Goal: Communication & Community: Connect with others

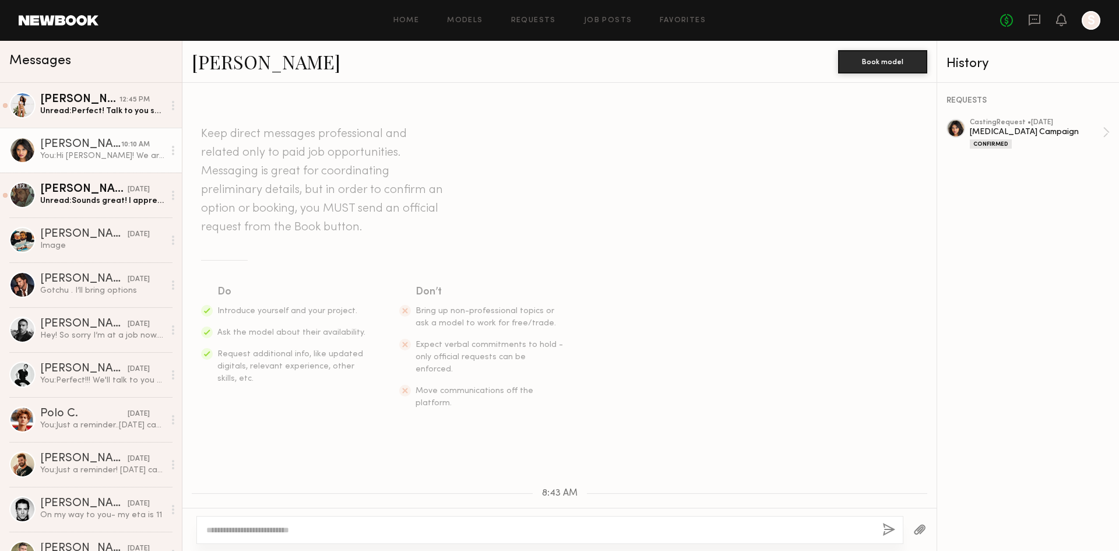
scroll to position [222, 0]
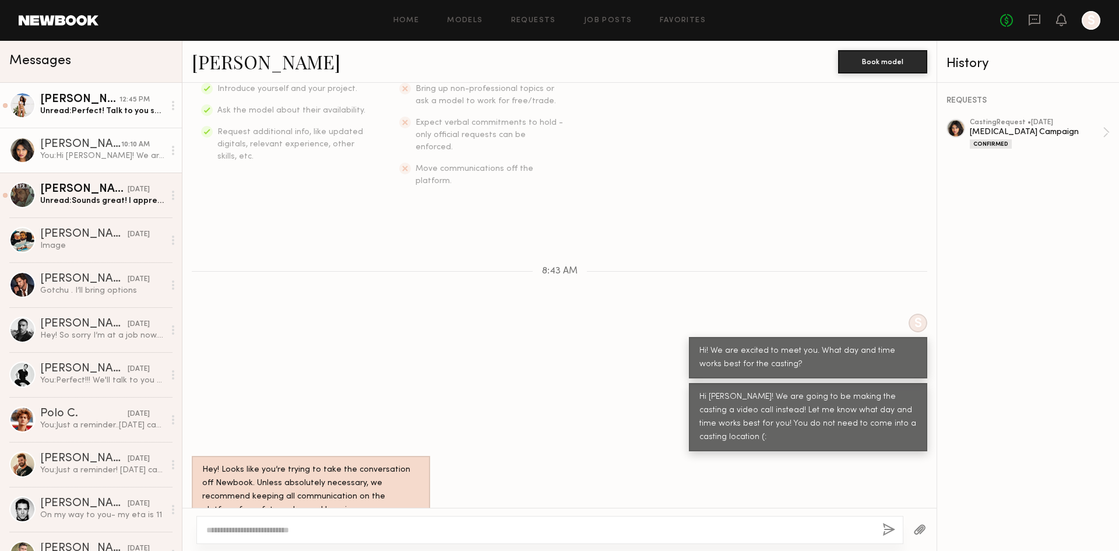
click at [143, 108] on div "Unread: Perfect! Talk to you soon!" at bounding box center [102, 111] width 124 height 11
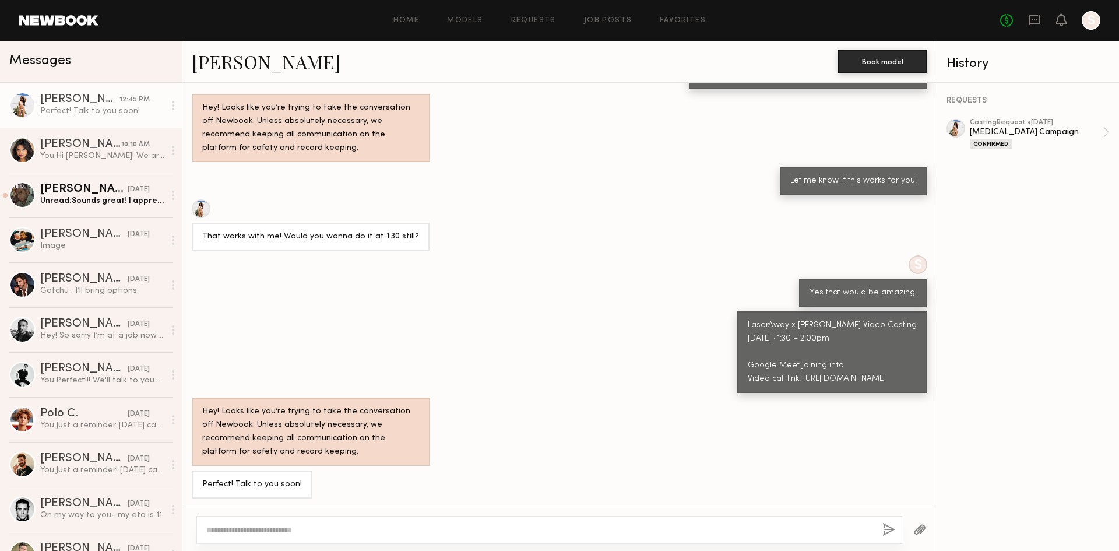
scroll to position [502, 0]
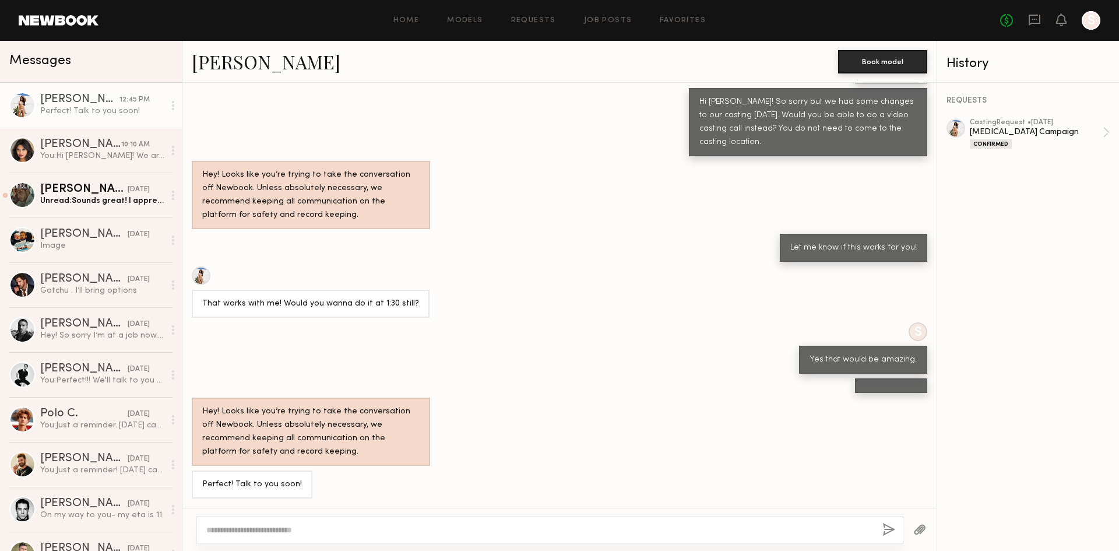
scroll to position [640, 0]
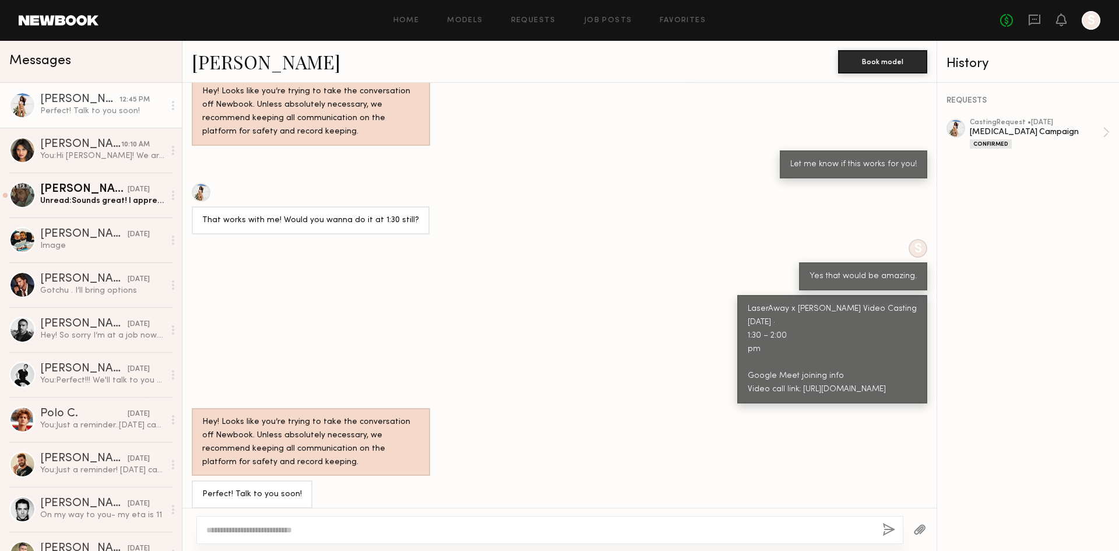
click at [265, 65] on link "Christina M." at bounding box center [266, 61] width 149 height 25
click at [66, 147] on div "Bhaavika G." at bounding box center [80, 145] width 81 height 12
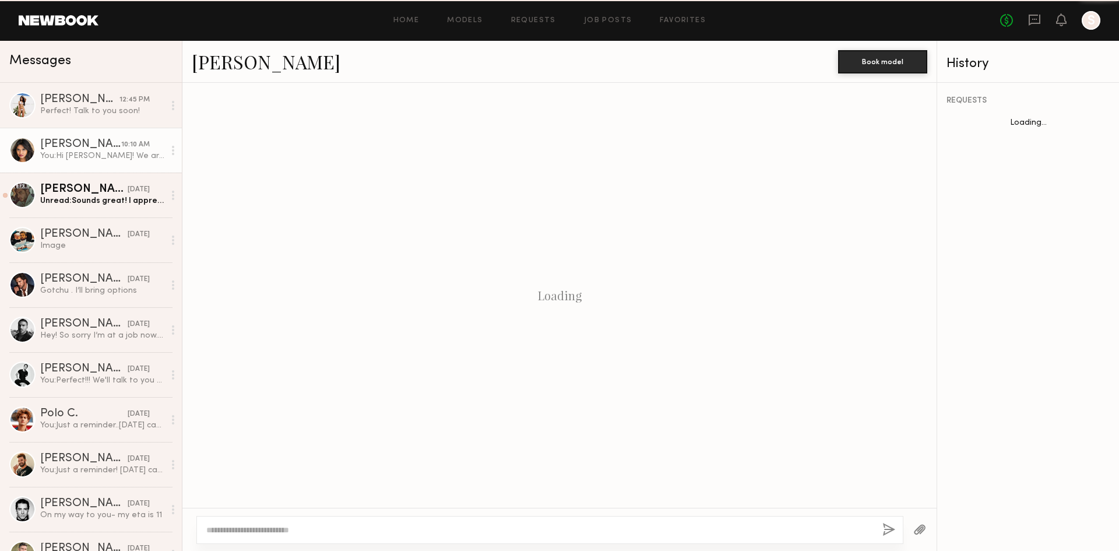
scroll to position [222, 0]
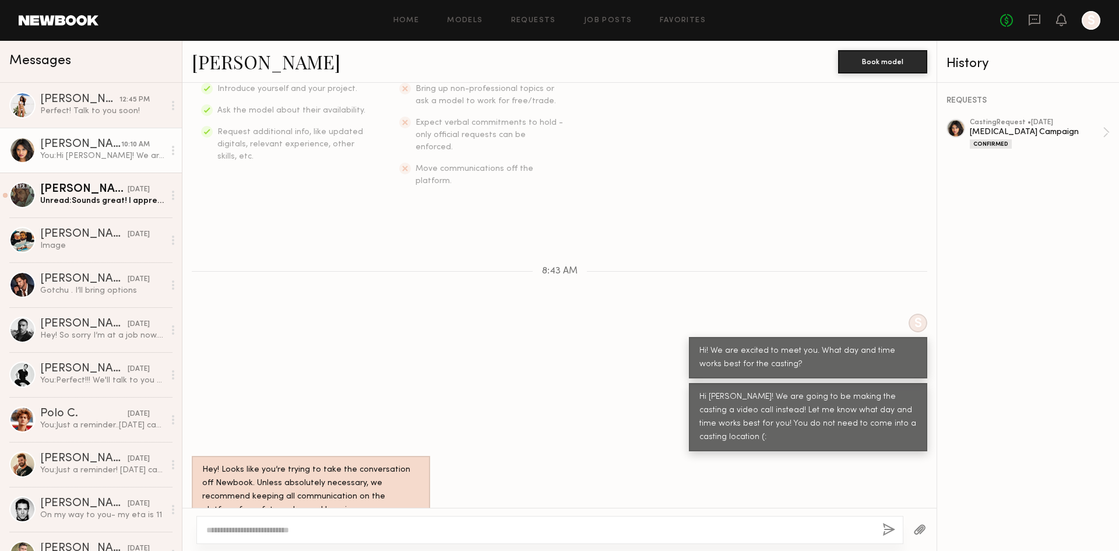
click at [271, 58] on link "Bhaavika G." at bounding box center [266, 61] width 149 height 25
click at [75, 110] on div "Perfect! Talk to you soon!" at bounding box center [102, 111] width 124 height 11
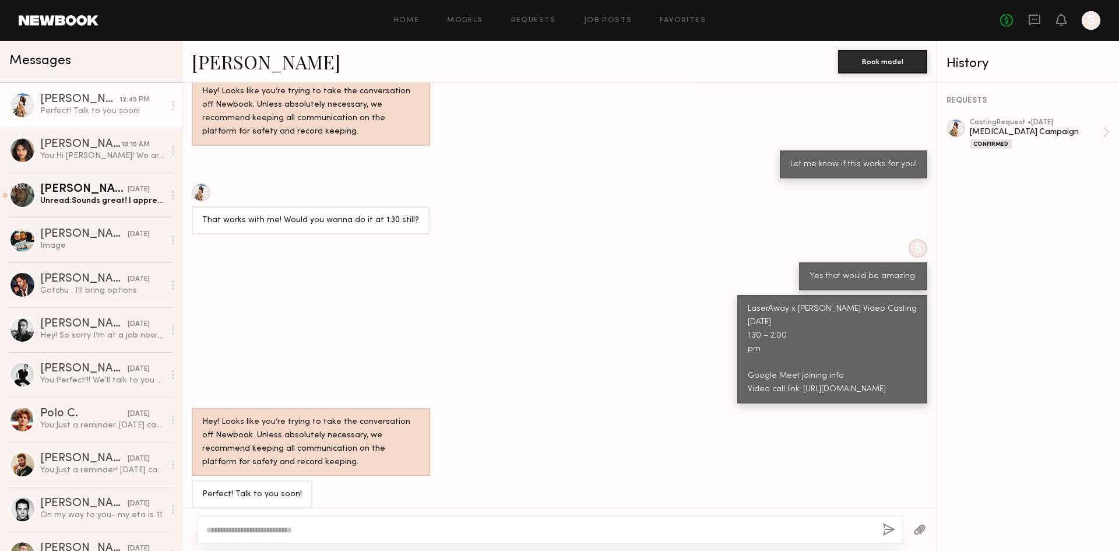
scroll to position [640, 0]
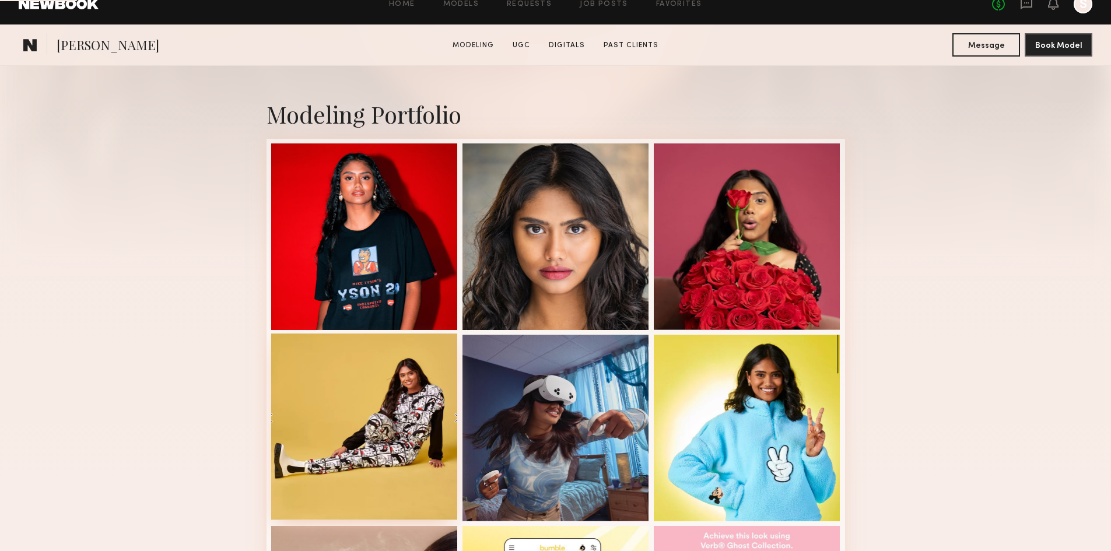
scroll to position [233, 0]
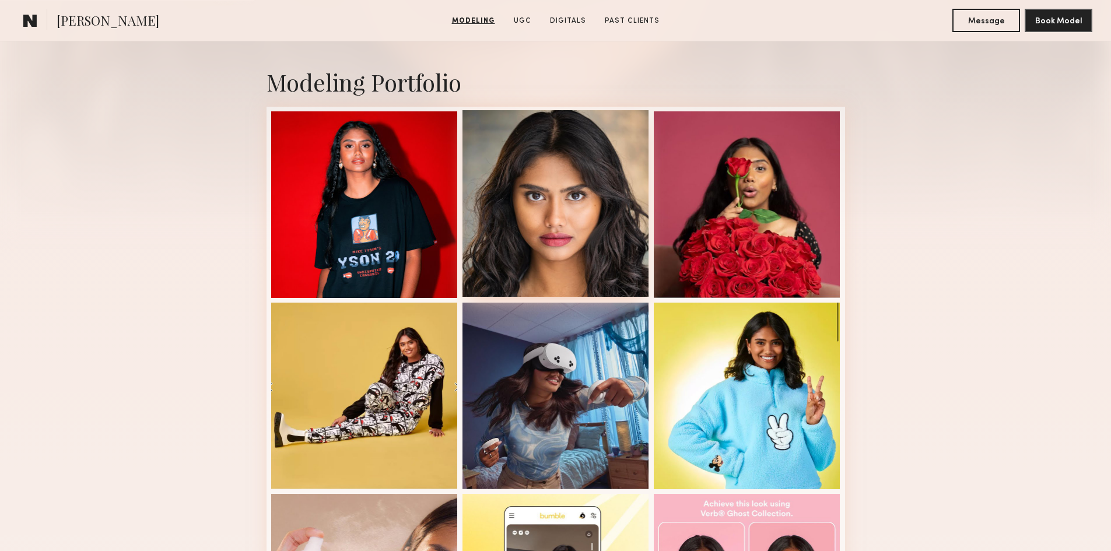
click at [528, 261] on div at bounding box center [555, 203] width 187 height 187
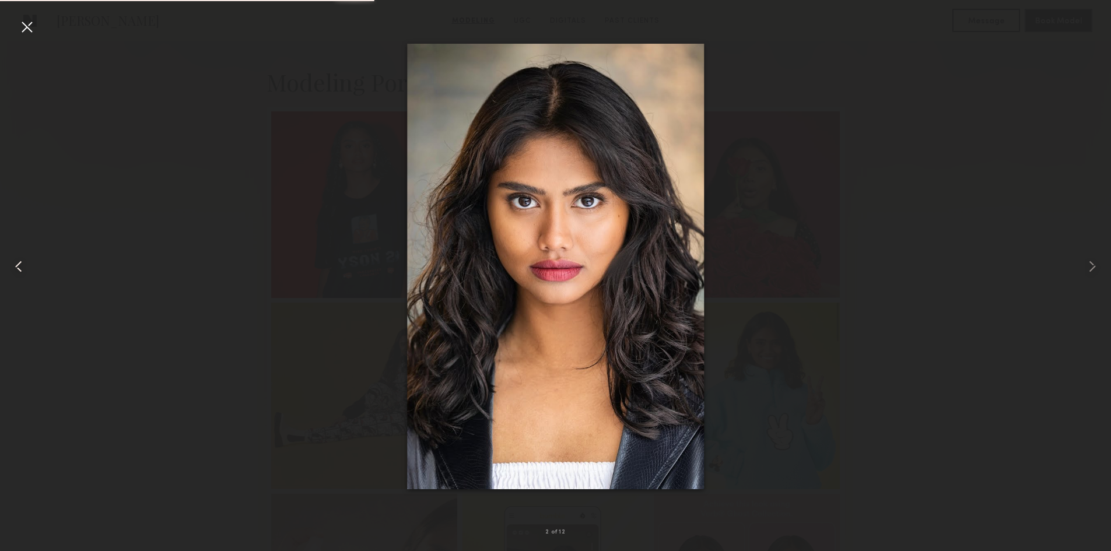
click at [13, 35] on div at bounding box center [22, 266] width 44 height 495
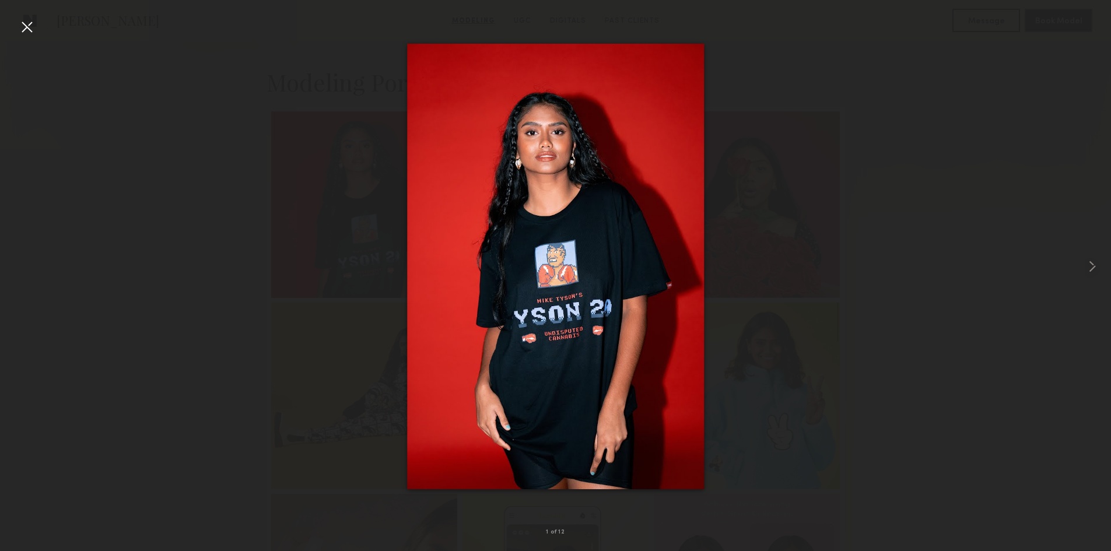
click at [27, 25] on div at bounding box center [26, 26] width 19 height 19
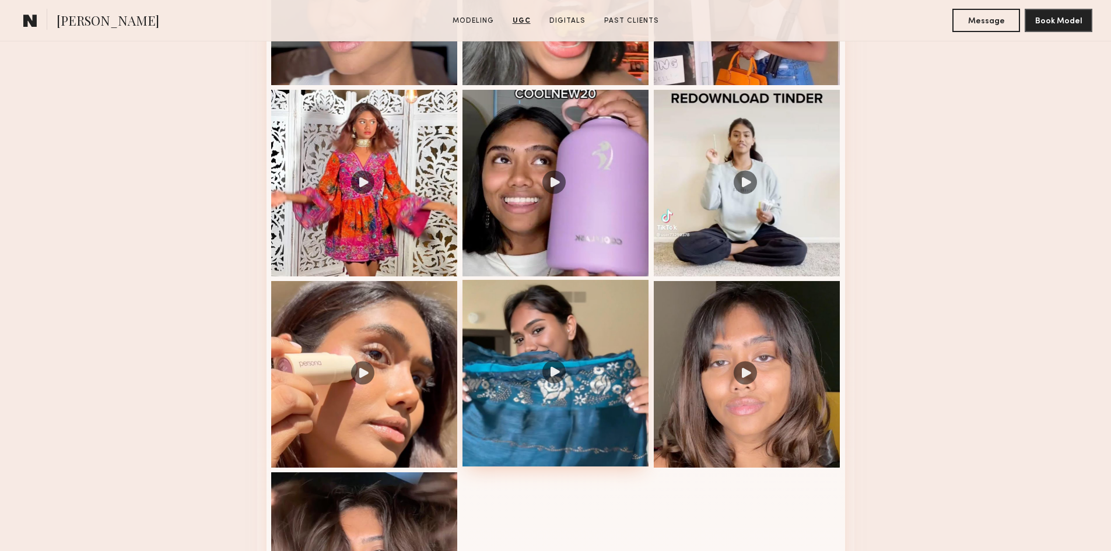
scroll to position [1516, 0]
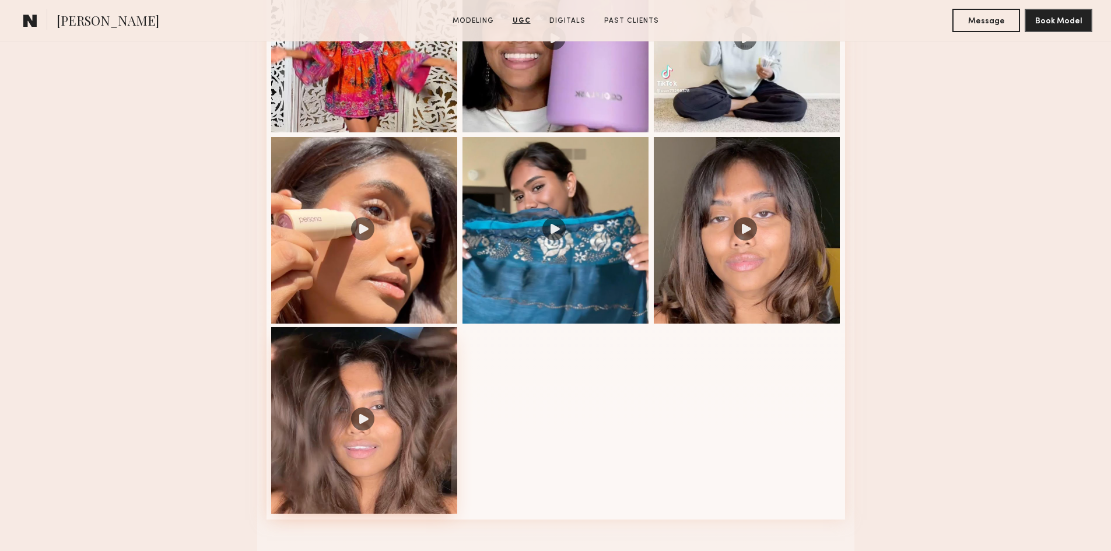
click at [415, 394] on div at bounding box center [364, 420] width 187 height 187
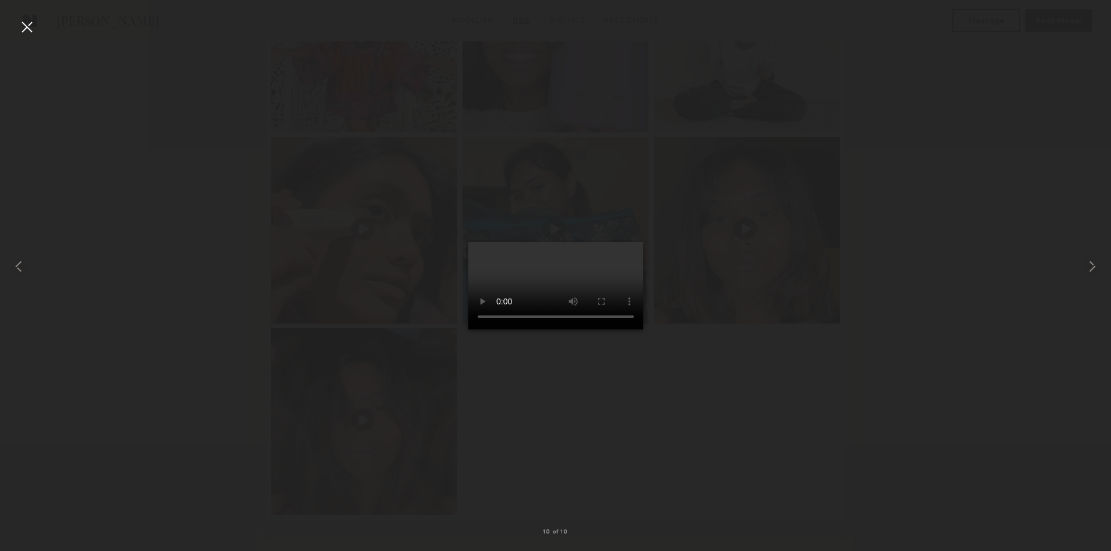
click at [24, 18] on div at bounding box center [26, 26] width 19 height 19
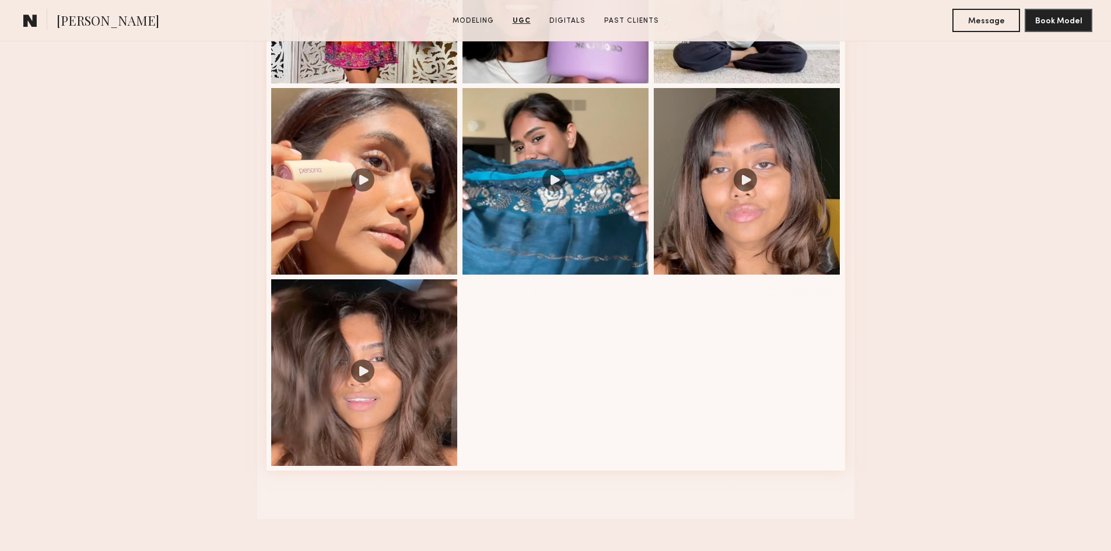
scroll to position [1574, 0]
